Goal: Task Accomplishment & Management: Complete application form

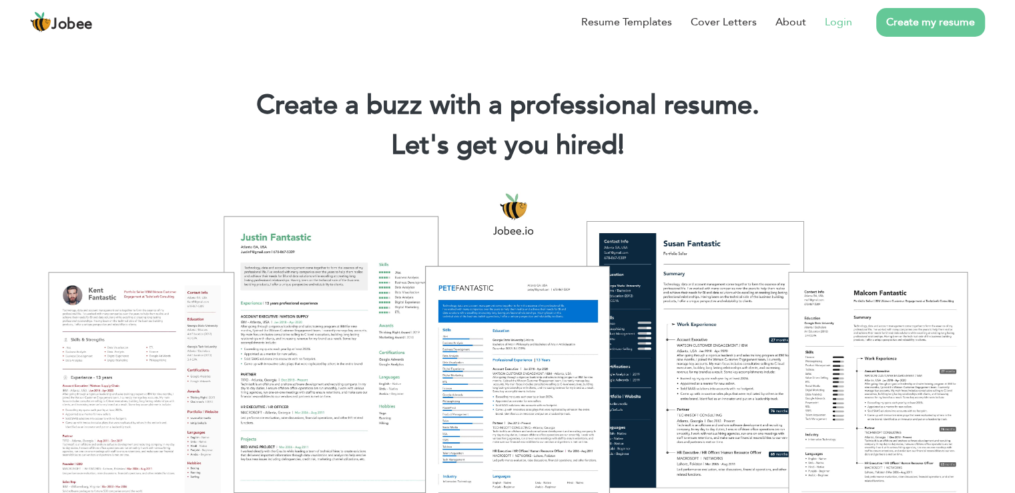
click at [841, 25] on link "Login" at bounding box center [838, 22] width 27 height 16
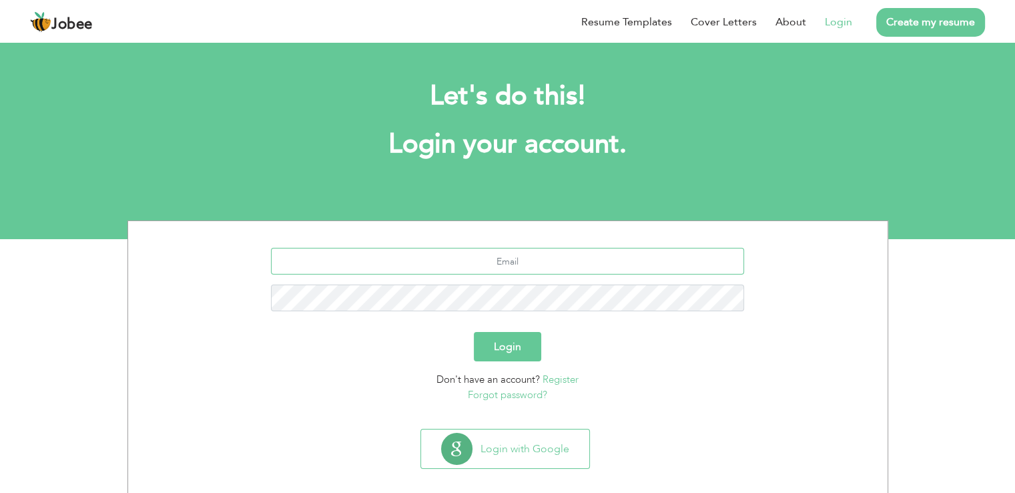
click at [508, 260] on input "text" at bounding box center [507, 261] width 473 height 27
type input "aliraza03197802332@gmail.com"
click at [474, 332] on button "Login" at bounding box center [507, 346] width 67 height 29
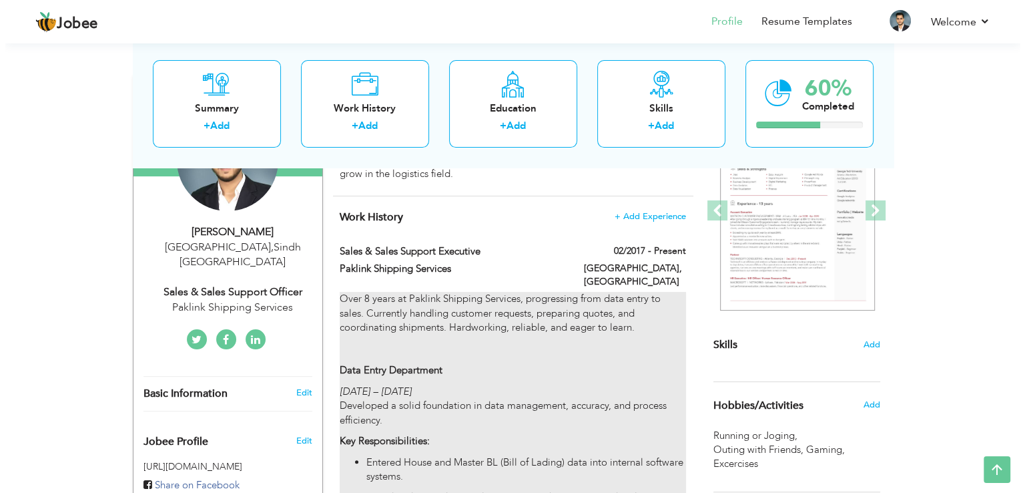
scroll to position [200, 0]
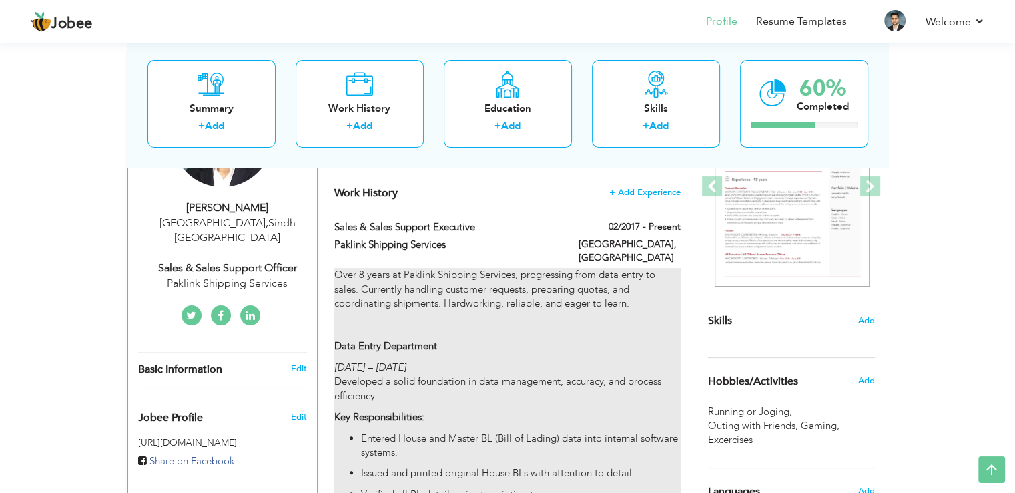
click at [530, 339] on p "Over 8 years at Paklink Shipping Services, progressing from data entry to sales…" at bounding box center [507, 311] width 346 height 86
type input "Sales & Sales Support Executive"
type input "Paklink Shipping Services"
type input "02/2017"
type input "[GEOGRAPHIC_DATA]"
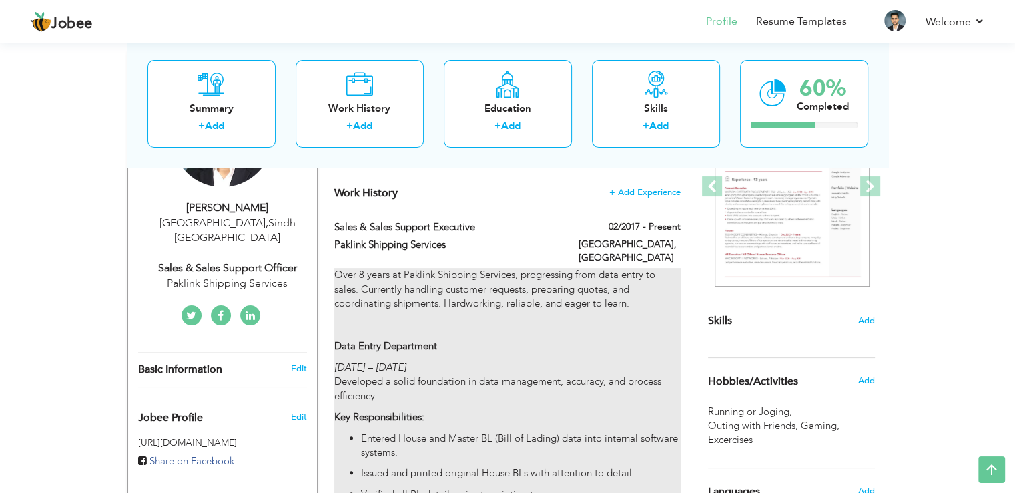
type input "[GEOGRAPHIC_DATA]"
checkbox input "true"
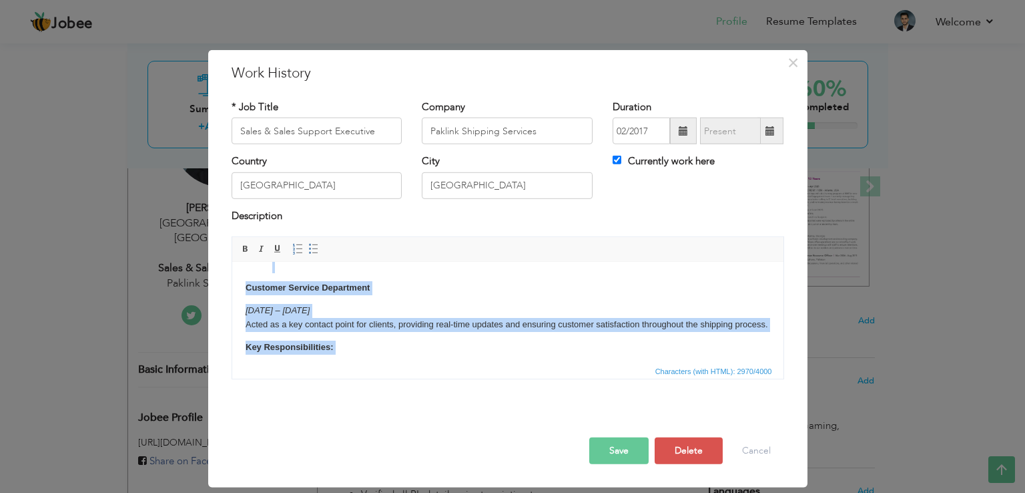
scroll to position [0, 0]
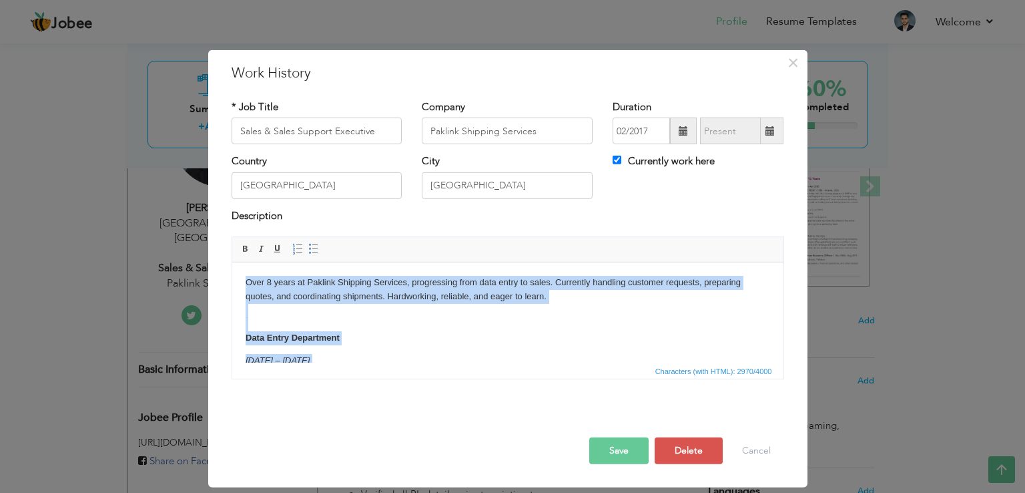
drag, startPoint x: 538, startPoint y: 322, endPoint x: 160, endPoint y: 150, distance: 414.9
copy body "Over 8 years at Paklink Shipping Services, progressing from data entry to sales…"
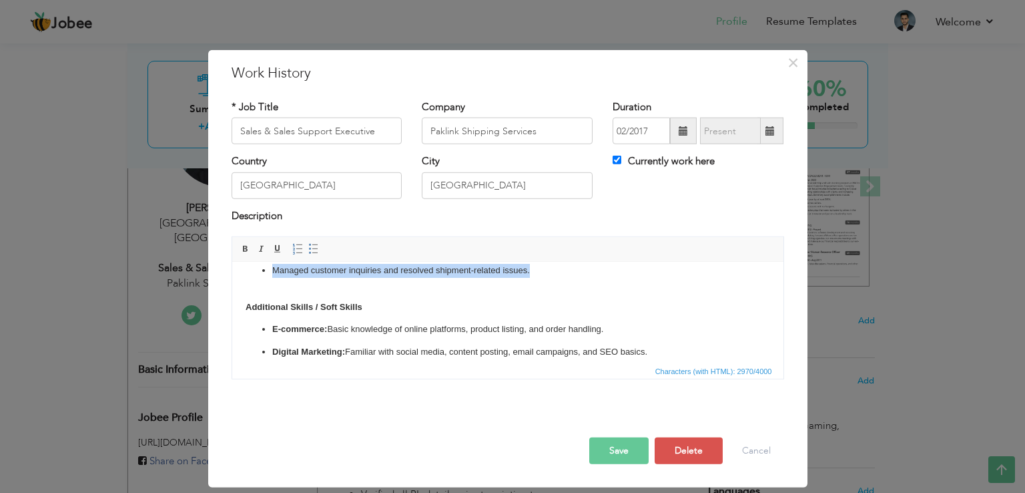
scroll to position [820, 0]
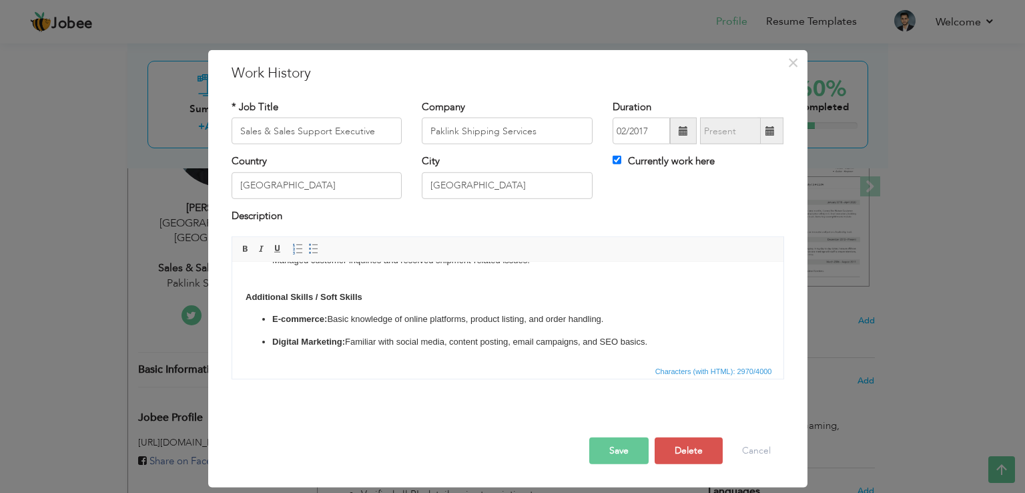
click at [497, 317] on p "E-commerce: Basic knowledge of online platforms, product listing, and order han…" at bounding box center [507, 319] width 471 height 14
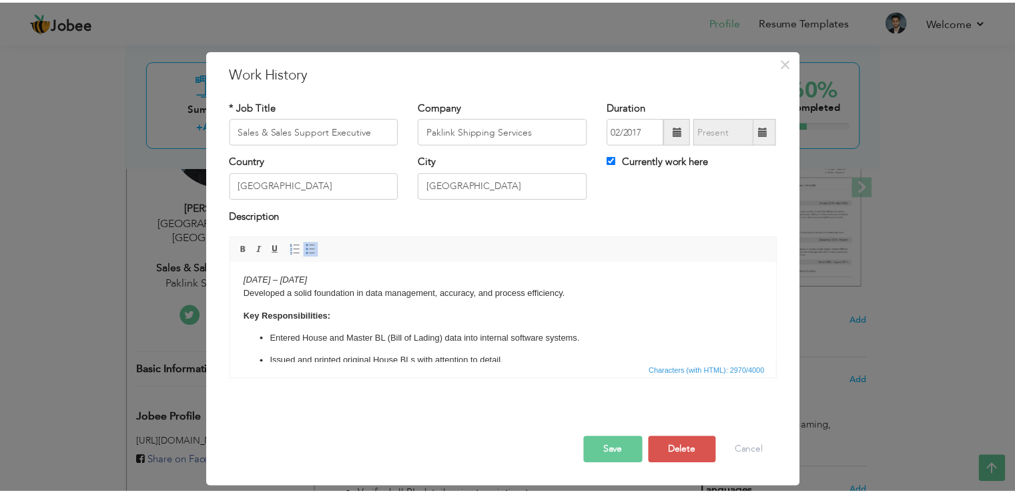
scroll to position [0, 0]
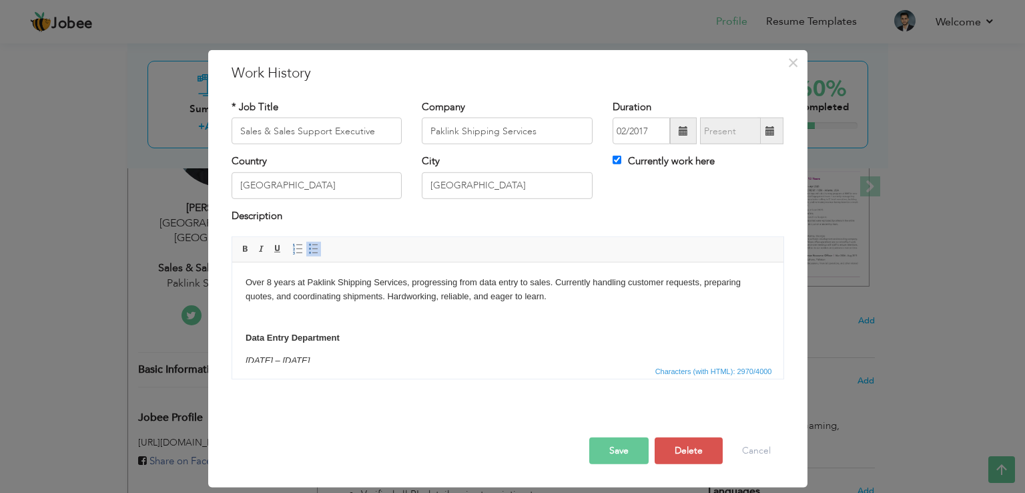
click at [466, 316] on p "Over 8 years at Paklink Shipping Services, progressing from data entry to sales…" at bounding box center [507, 310] width 525 height 69
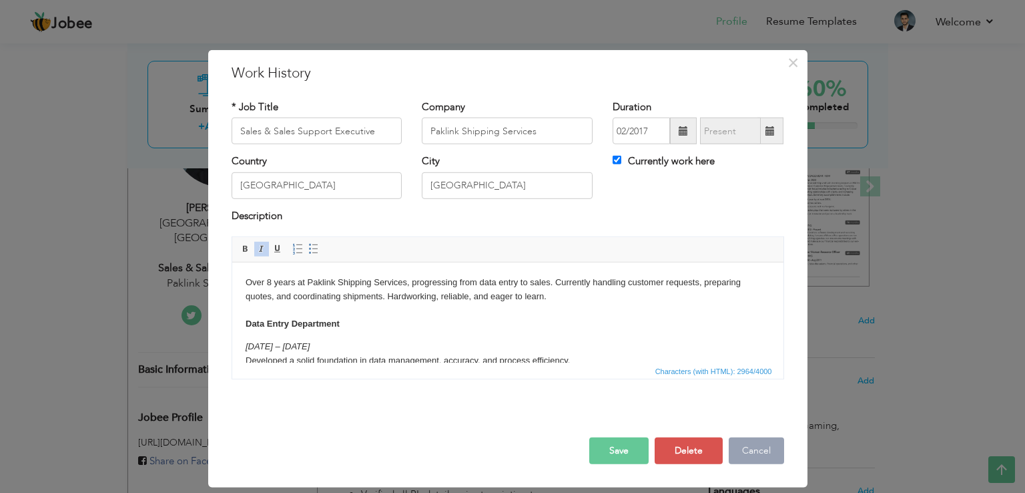
click at [772, 448] on button "Cancel" at bounding box center [756, 450] width 55 height 27
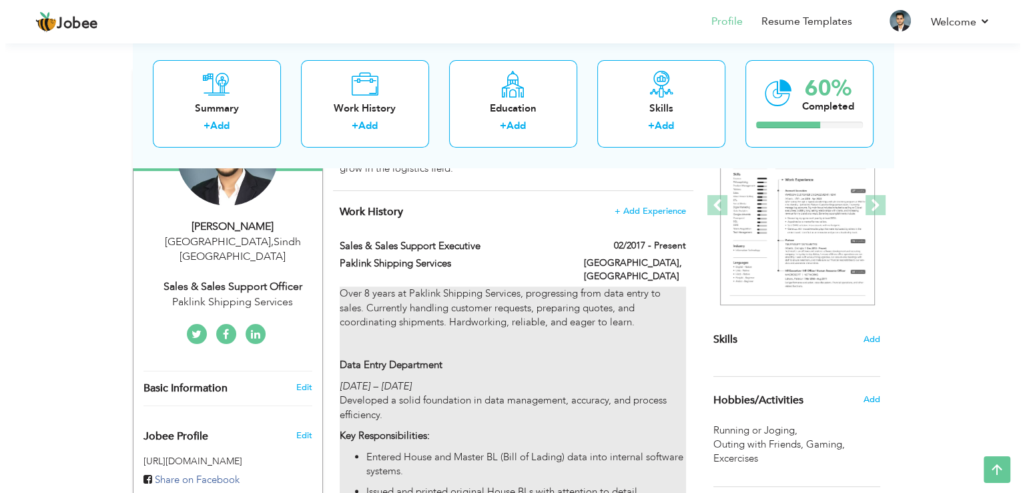
scroll to position [133, 0]
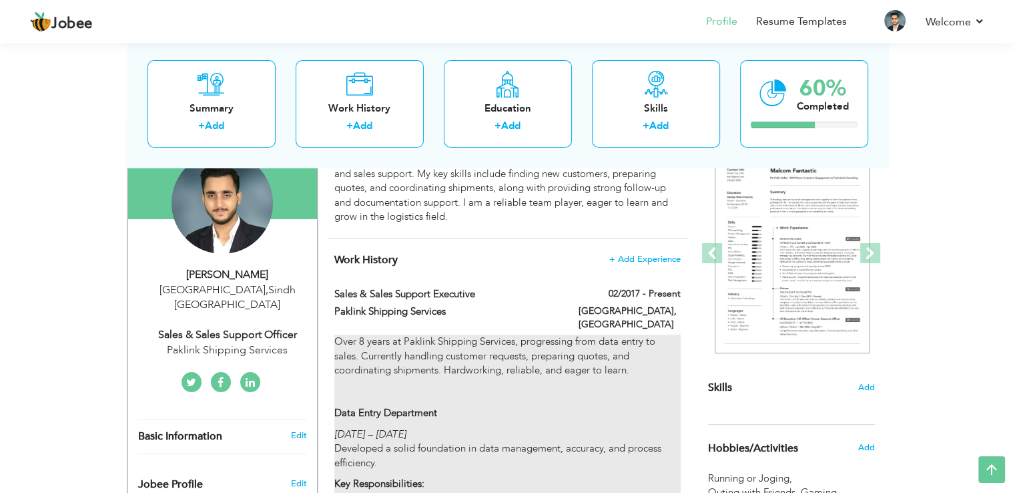
click at [601, 365] on p "Over 8 years at Paklink Shipping Services, progressing from data entry to sales…" at bounding box center [507, 377] width 346 height 86
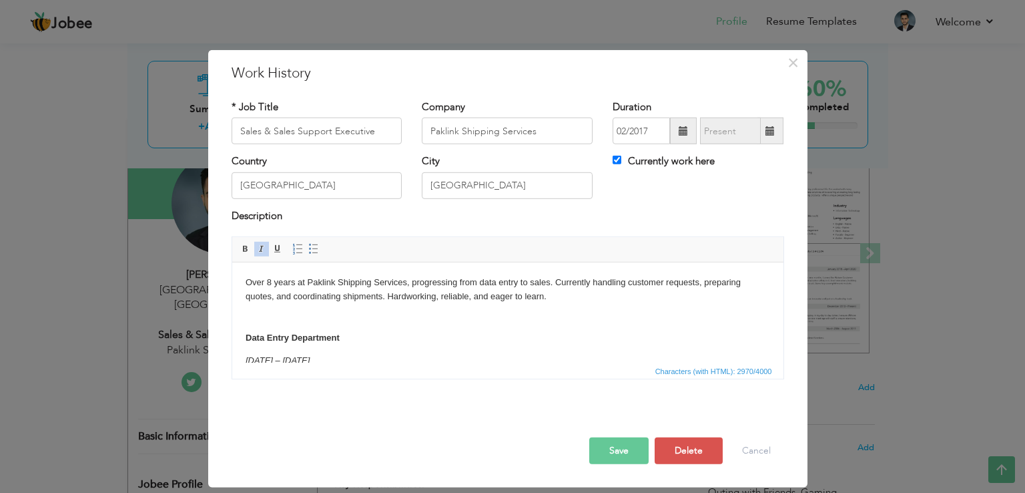
click at [453, 333] on p "Over 8 years at Paklink Shipping Services, progressing from data entry to sales…" at bounding box center [507, 310] width 525 height 69
click at [453, 321] on p "Over 8 years at Paklink Shipping Services, progressing from data entry to sales…" at bounding box center [507, 310] width 525 height 69
click at [437, 324] on p "Over 8 years at Paklink Shipping Services, progressing from data entry to sales…" at bounding box center [507, 303] width 525 height 55
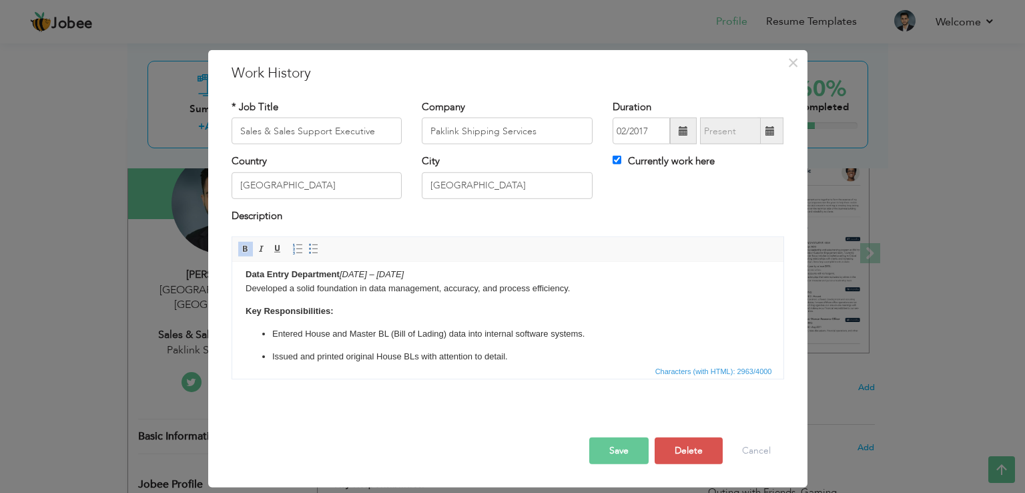
scroll to position [0, 0]
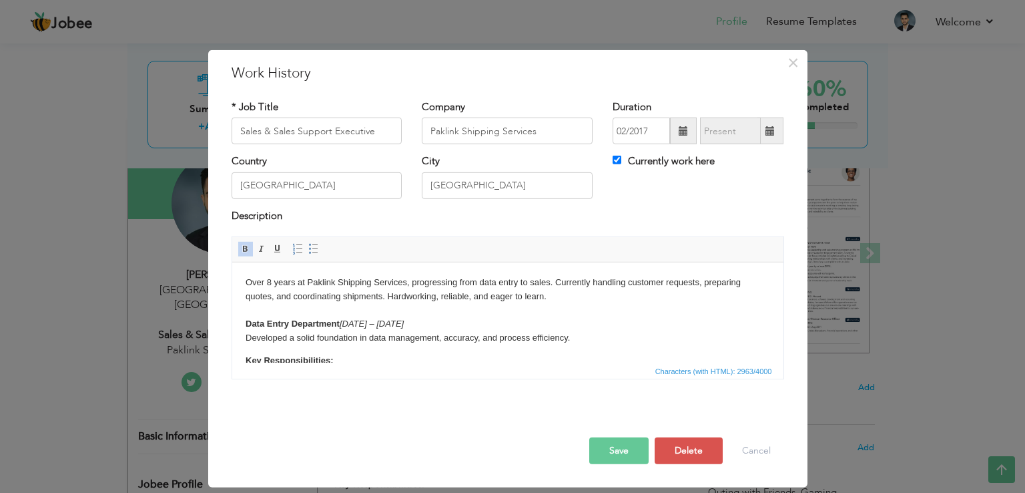
click at [380, 344] on p "Over 8 years at Paklink Shipping Services, progressing from data entry to sales…" at bounding box center [507, 310] width 525 height 69
click at [592, 339] on p "Over 8 years at Paklink Shipping Services, progressing from data entry to sales…" at bounding box center [507, 310] width 525 height 69
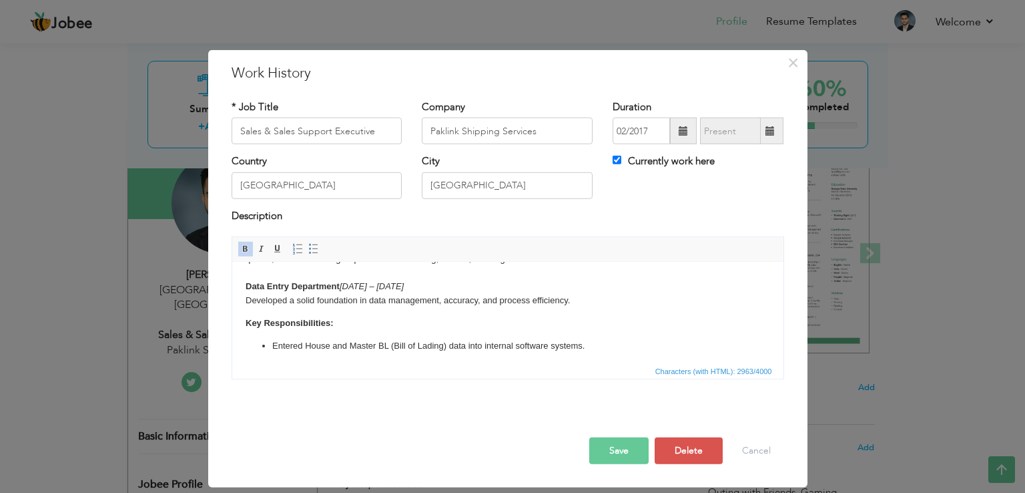
scroll to position [69, 0]
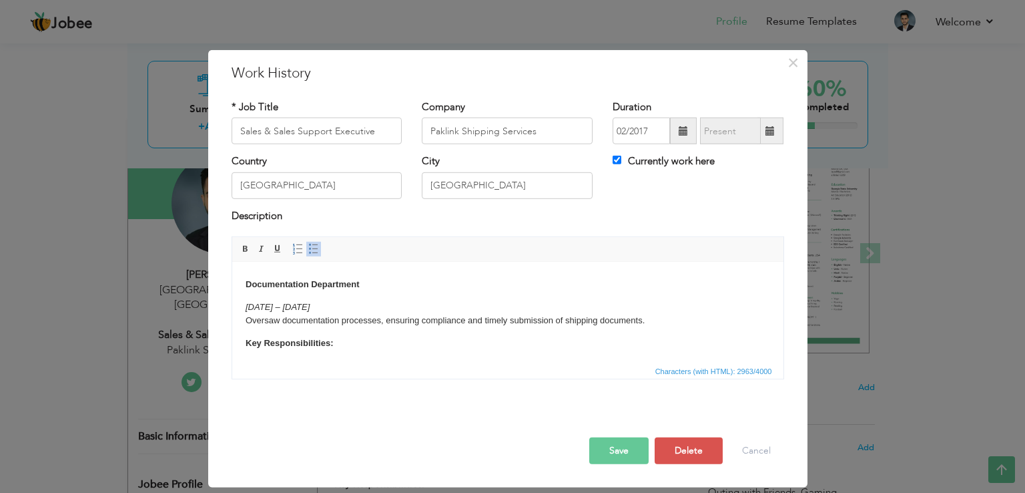
scroll to position [136, 0]
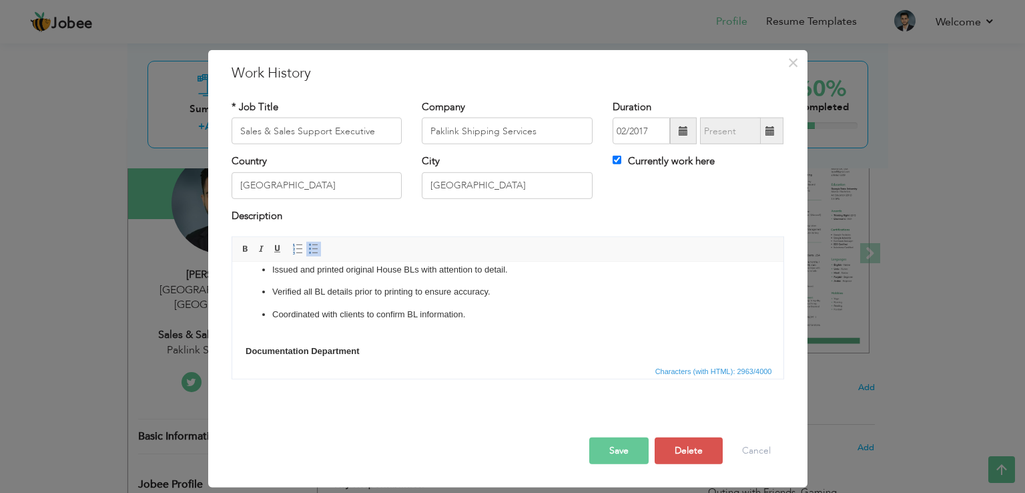
click at [370, 334] on p "Coordinated with clients to confirm BL information." at bounding box center [507, 322] width 471 height 28
click at [382, 336] on p "Documentation Department" at bounding box center [507, 337] width 525 height 14
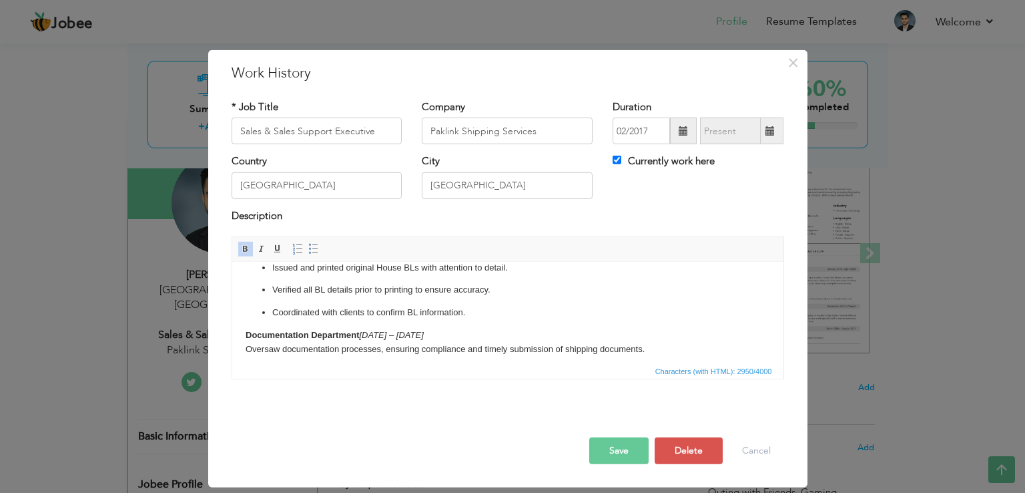
scroll to position [205, 0]
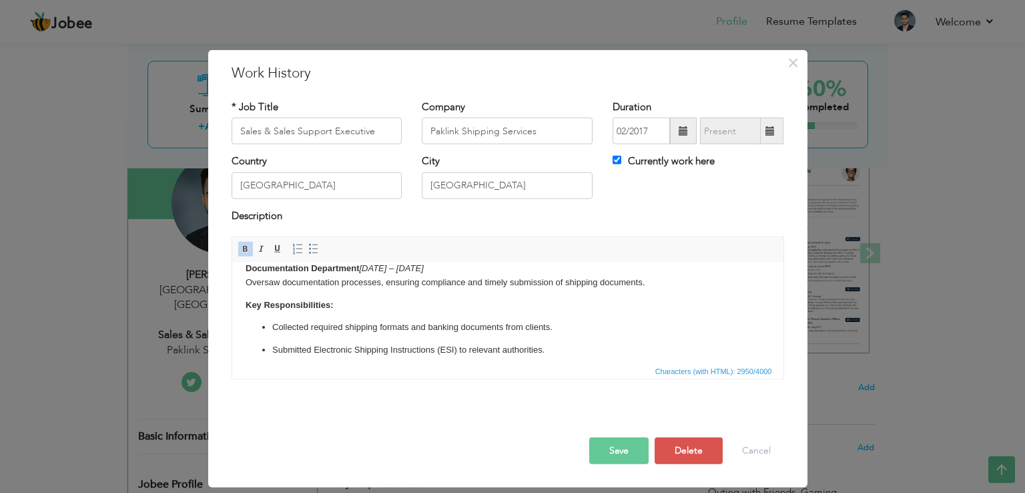
click at [394, 308] on p "Key Responsibilities:" at bounding box center [507, 305] width 525 height 14
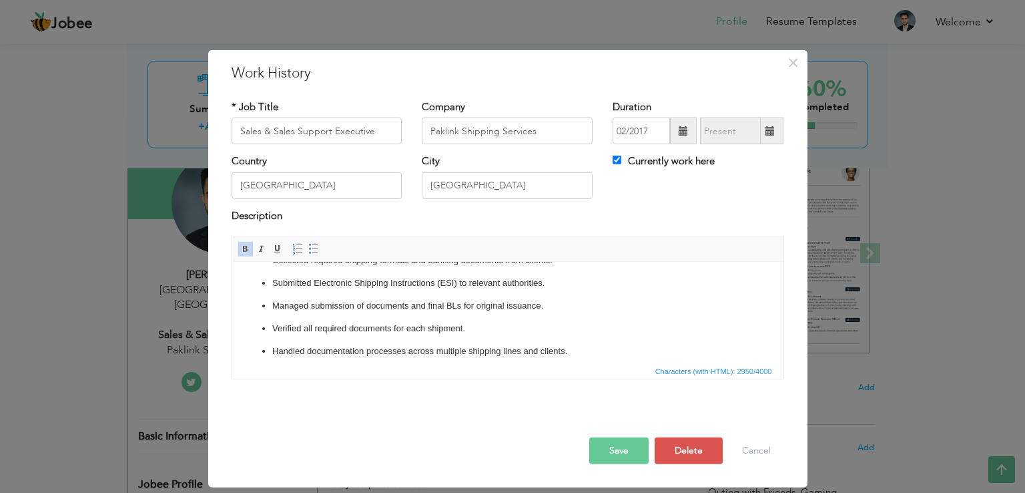
scroll to position [338, 0]
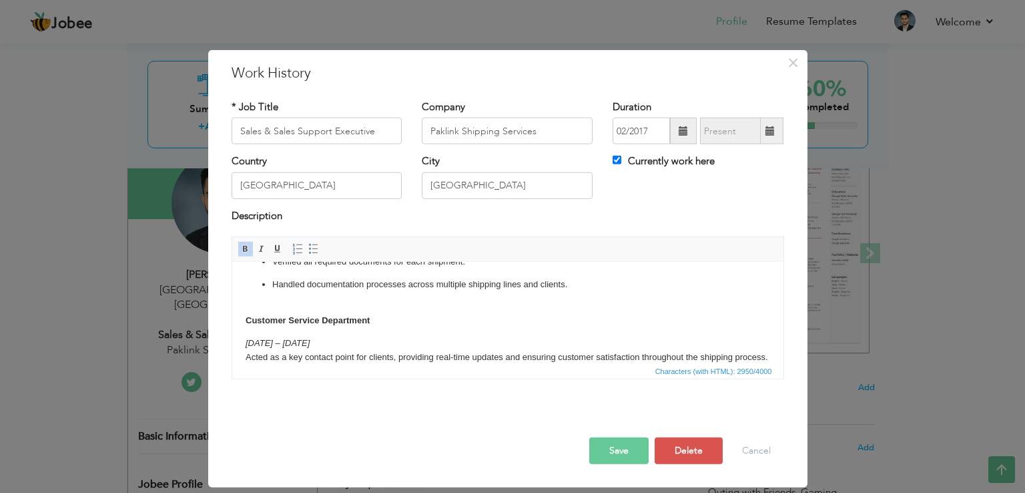
click at [341, 302] on p "Handled documentation processes across multiple shipping lines and clients." at bounding box center [507, 292] width 471 height 28
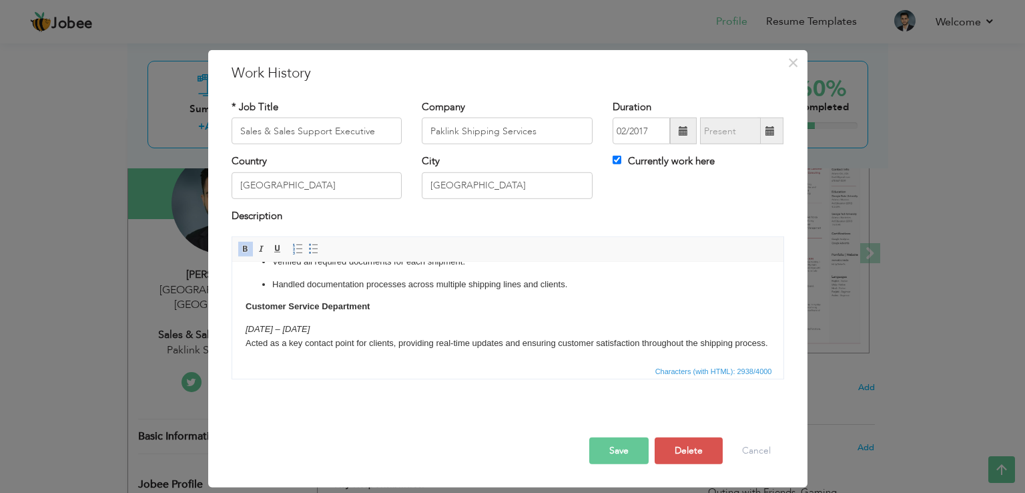
click at [381, 316] on body "Over 8 years at Paklink Shipping Services, progressing from data entry to sales…" at bounding box center [507, 333] width 525 height 793
click at [397, 308] on p "Customer Service Department" at bounding box center [507, 307] width 525 height 14
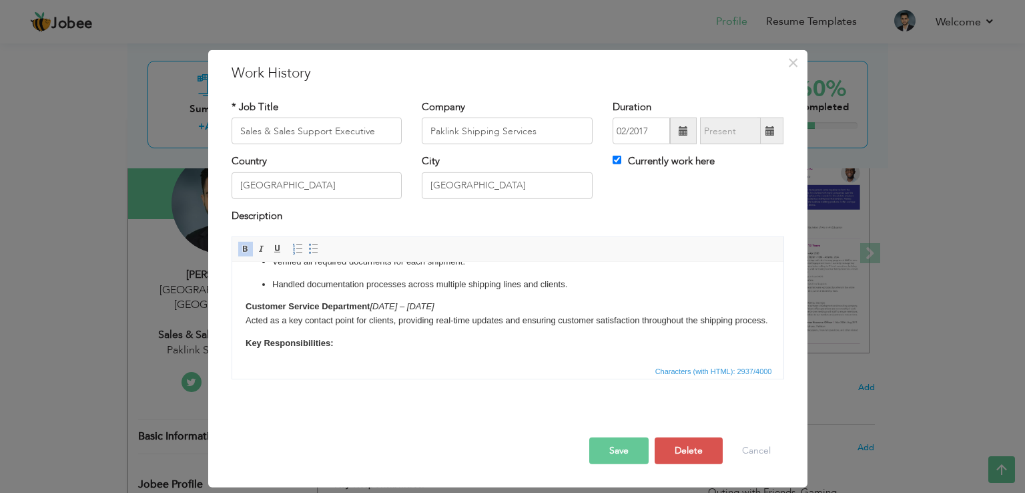
click at [372, 328] on p "Customer Service Department 2021 – 2024 Acted as a key contact point for client…" at bounding box center [507, 314] width 525 height 28
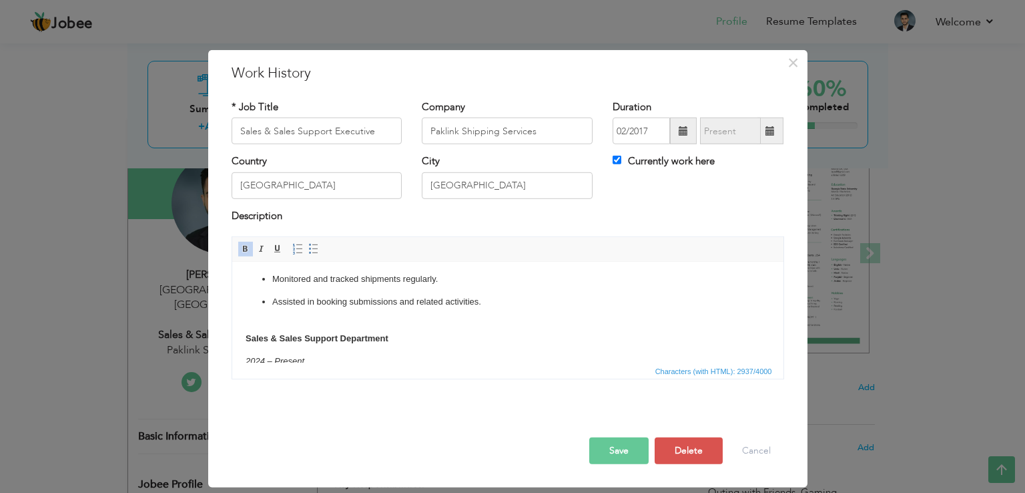
scroll to position [494, 0]
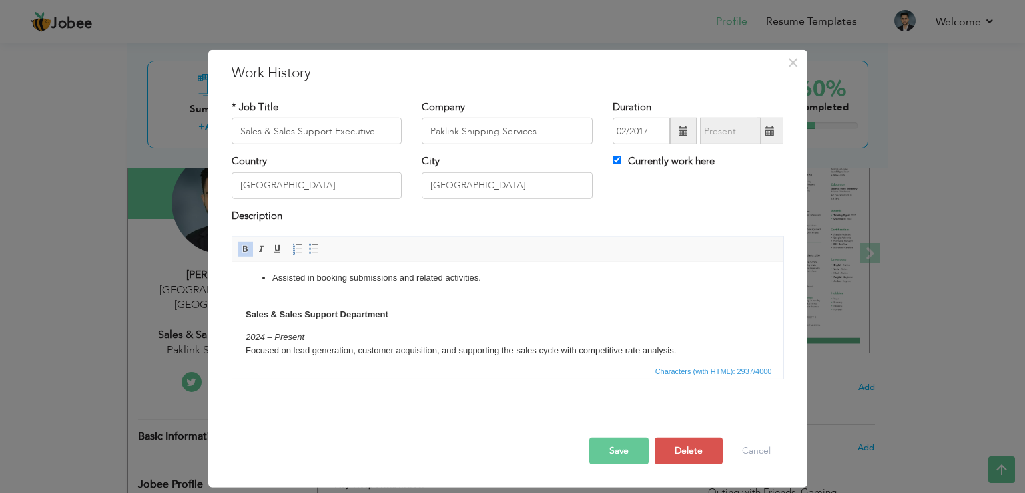
click at [335, 299] on p "Assisted in booking submissions and related activities." at bounding box center [507, 285] width 471 height 28
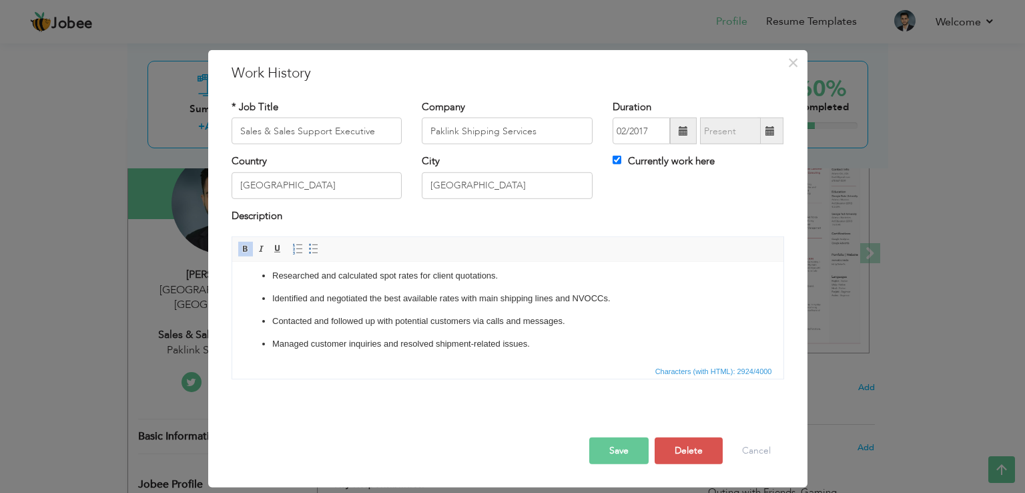
scroll to position [667, 0]
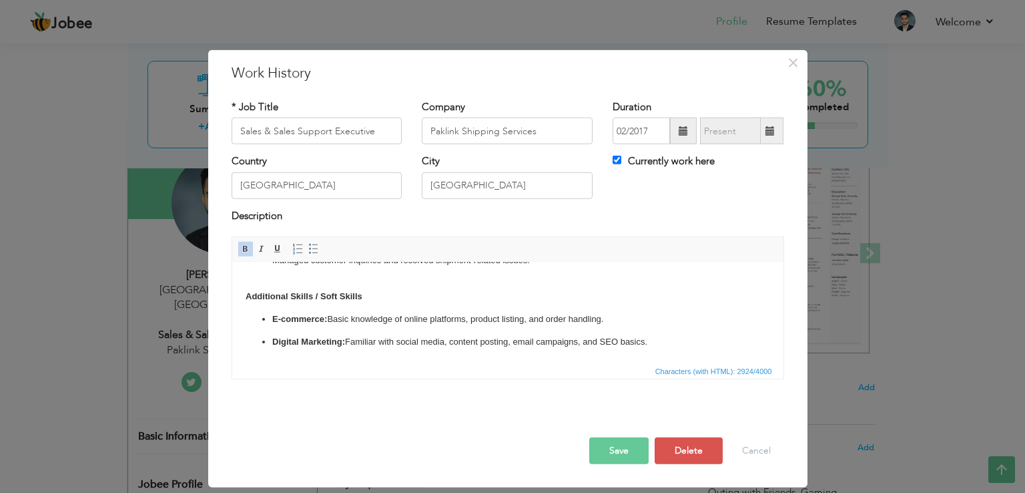
click at [362, 282] on p "Managed customer inquiries and resolved shipment-related issues." at bounding box center [507, 268] width 471 height 28
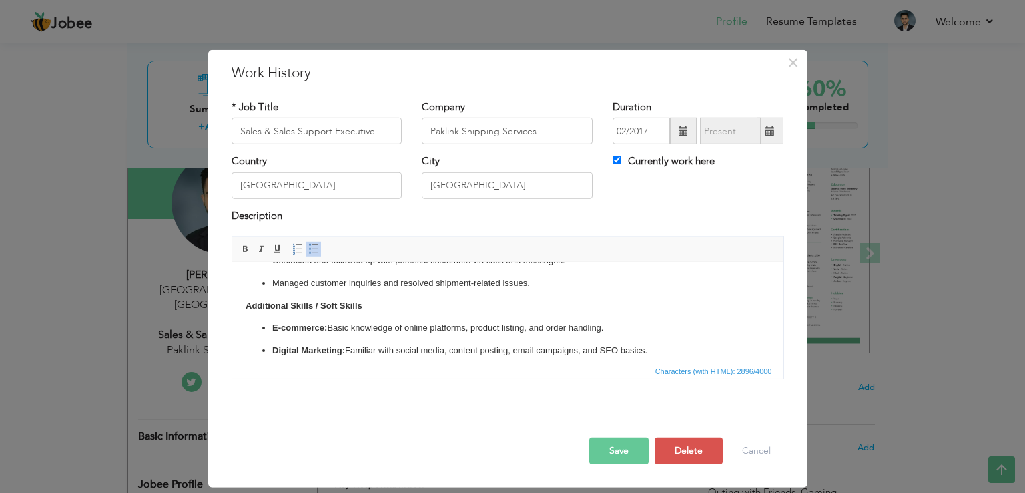
scroll to position [660, 0]
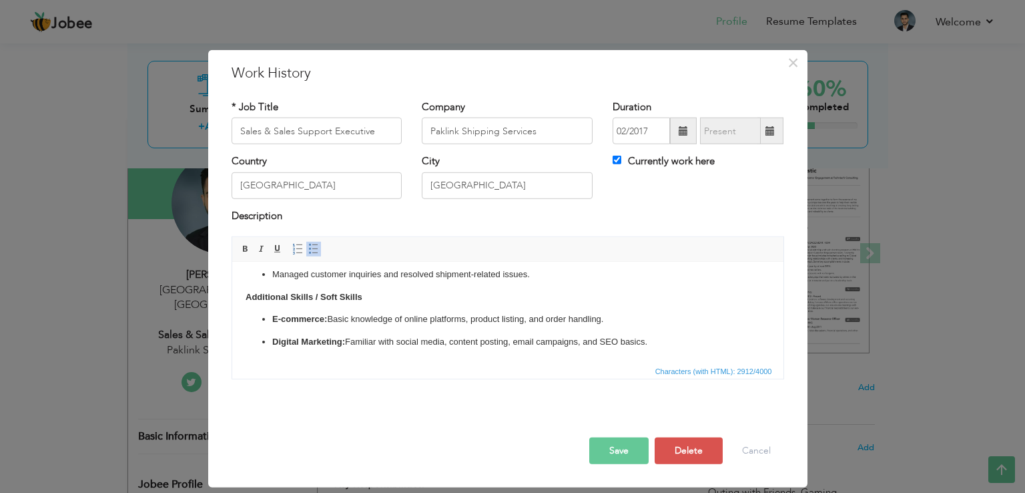
click at [625, 449] on button "Save" at bounding box center [618, 450] width 59 height 27
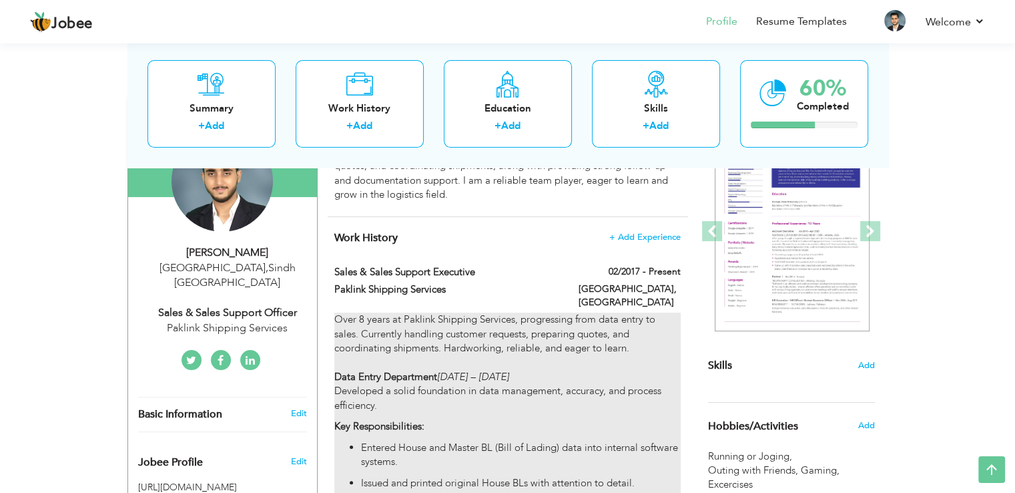
scroll to position [0, 0]
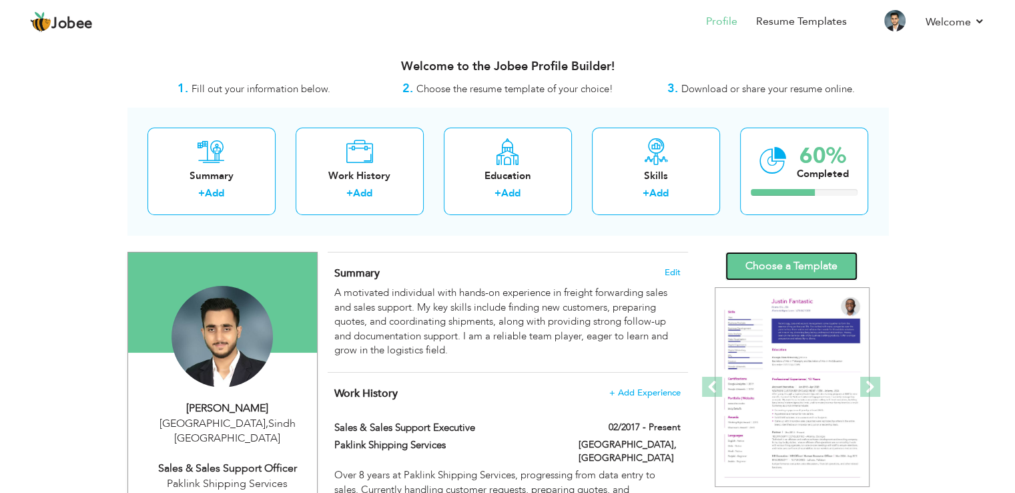
click at [788, 268] on link "Choose a Template" at bounding box center [792, 266] width 132 height 29
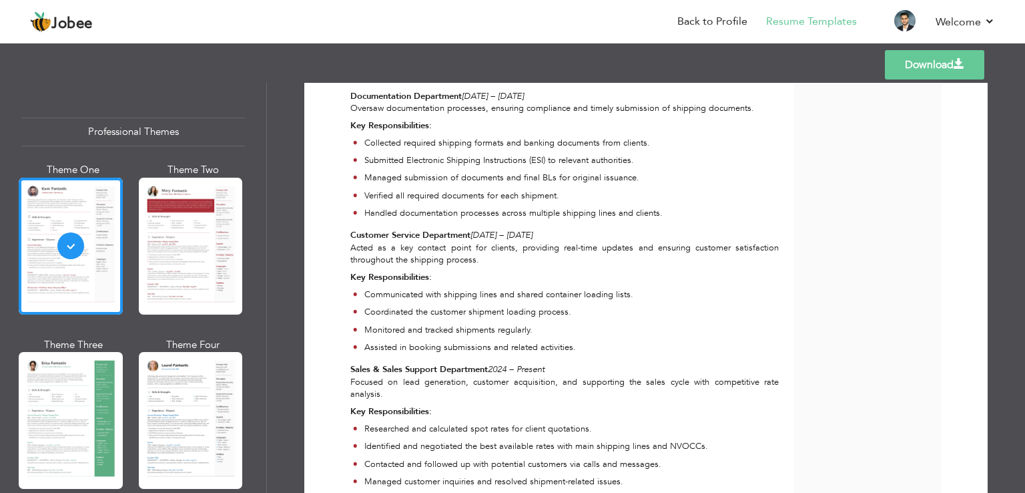
scroll to position [526, 0]
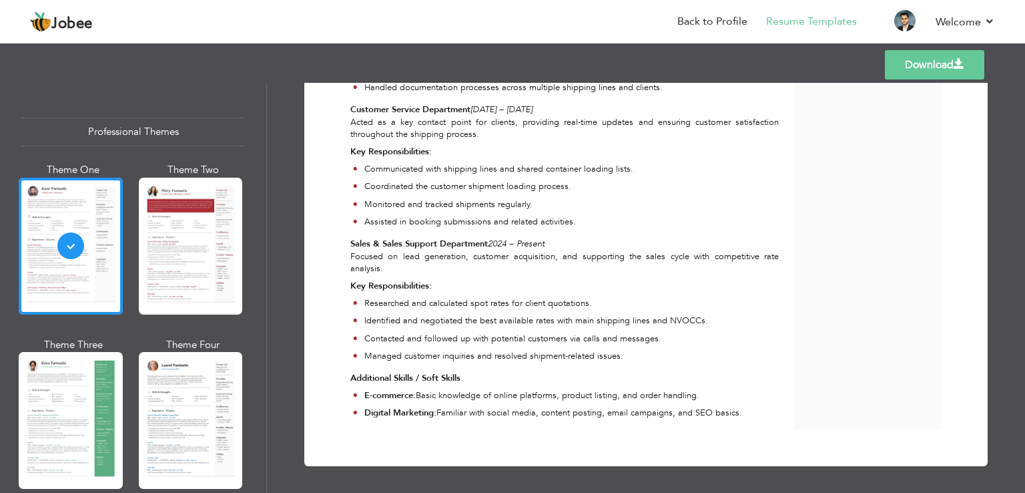
click at [909, 70] on link "Download" at bounding box center [934, 64] width 99 height 29
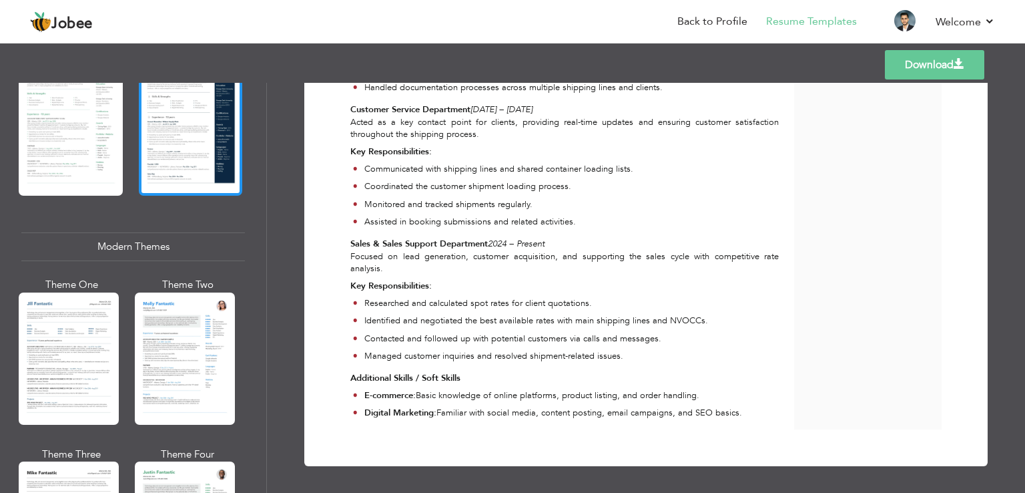
scroll to position [334, 0]
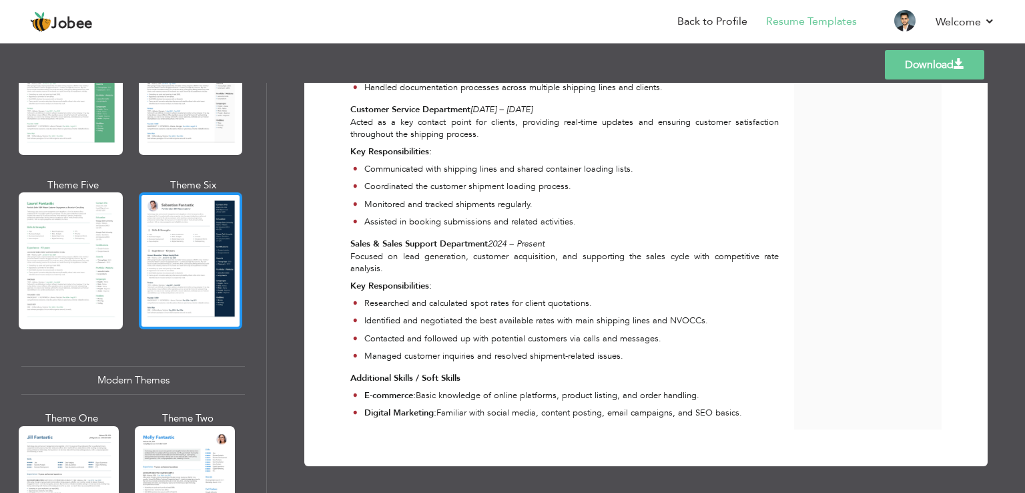
click at [186, 236] on div at bounding box center [191, 260] width 104 height 137
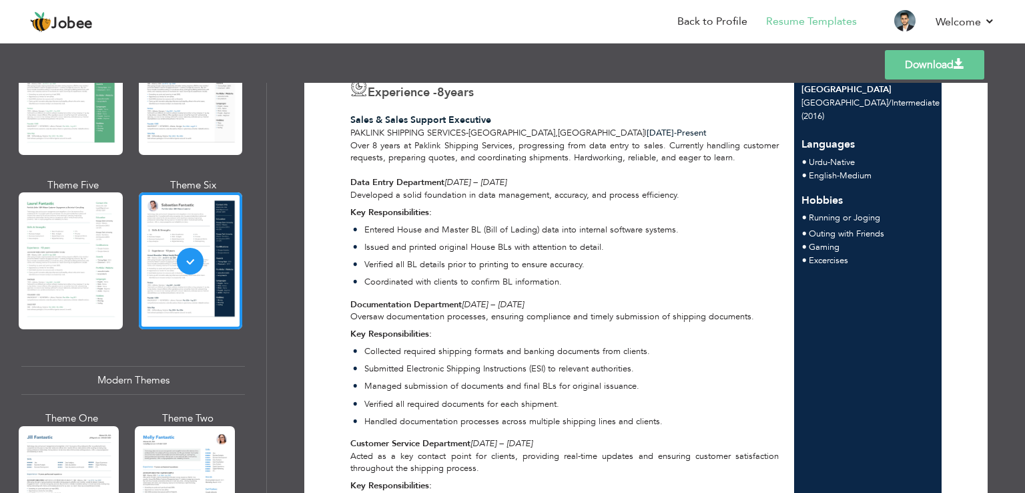
scroll to position [0, 0]
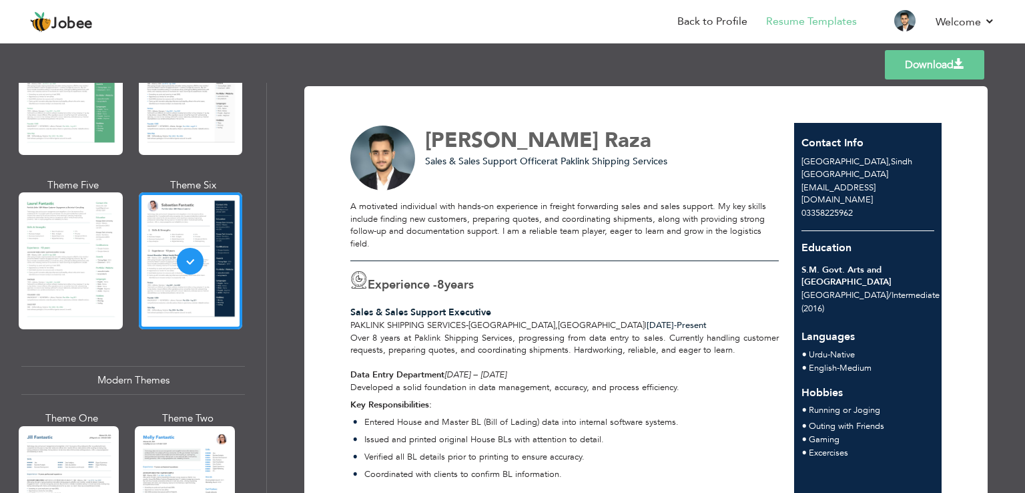
click at [926, 67] on link "Download" at bounding box center [934, 64] width 99 height 29
click at [605, 150] on span "Raza" at bounding box center [628, 140] width 47 height 28
